Goal: Information Seeking & Learning: Learn about a topic

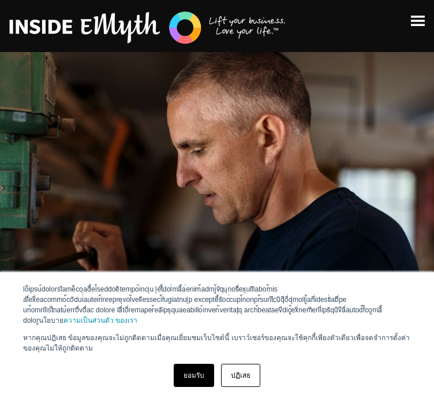
click at [196, 378] on font "ยอมรับ" at bounding box center [194, 375] width 21 height 8
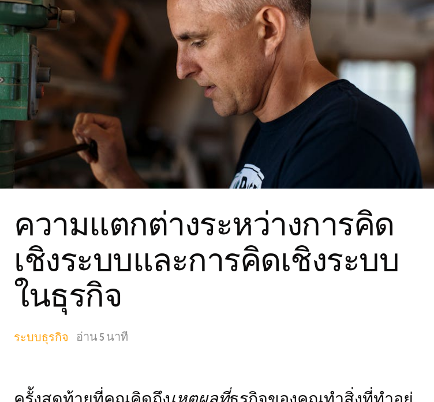
scroll to position [116, 0]
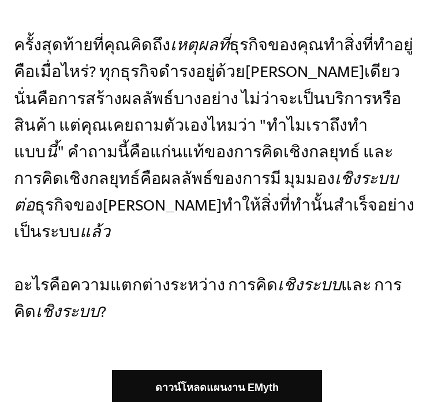
scroll to position [377, 0]
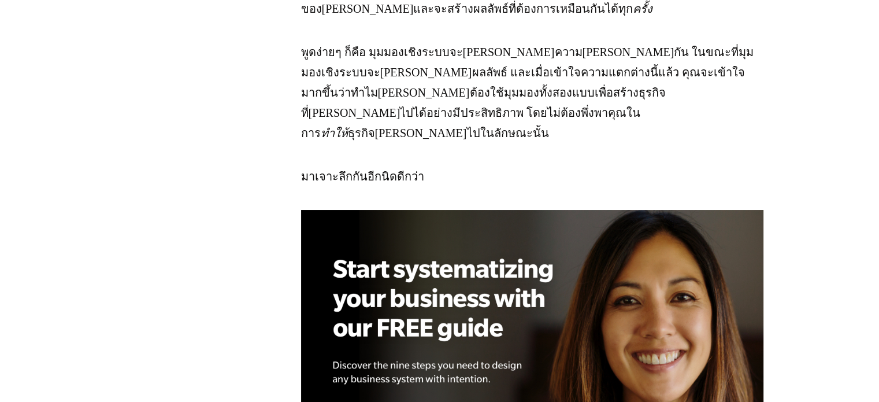
scroll to position [1444, 0]
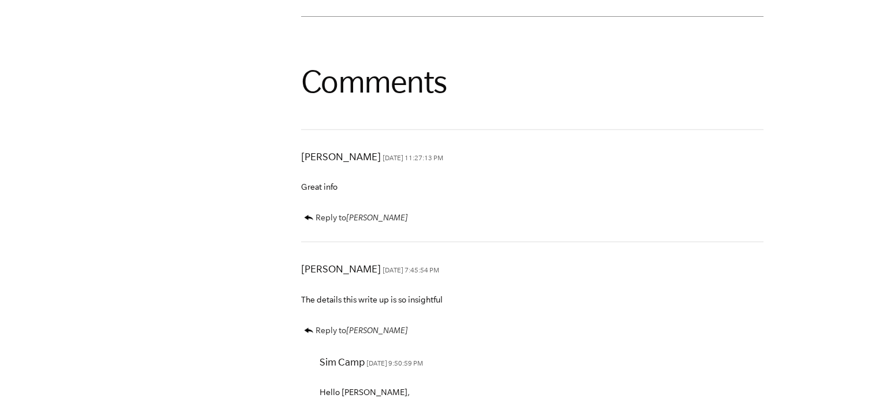
scroll to position [4375, 0]
